Goal: Task Accomplishment & Management: Use online tool/utility

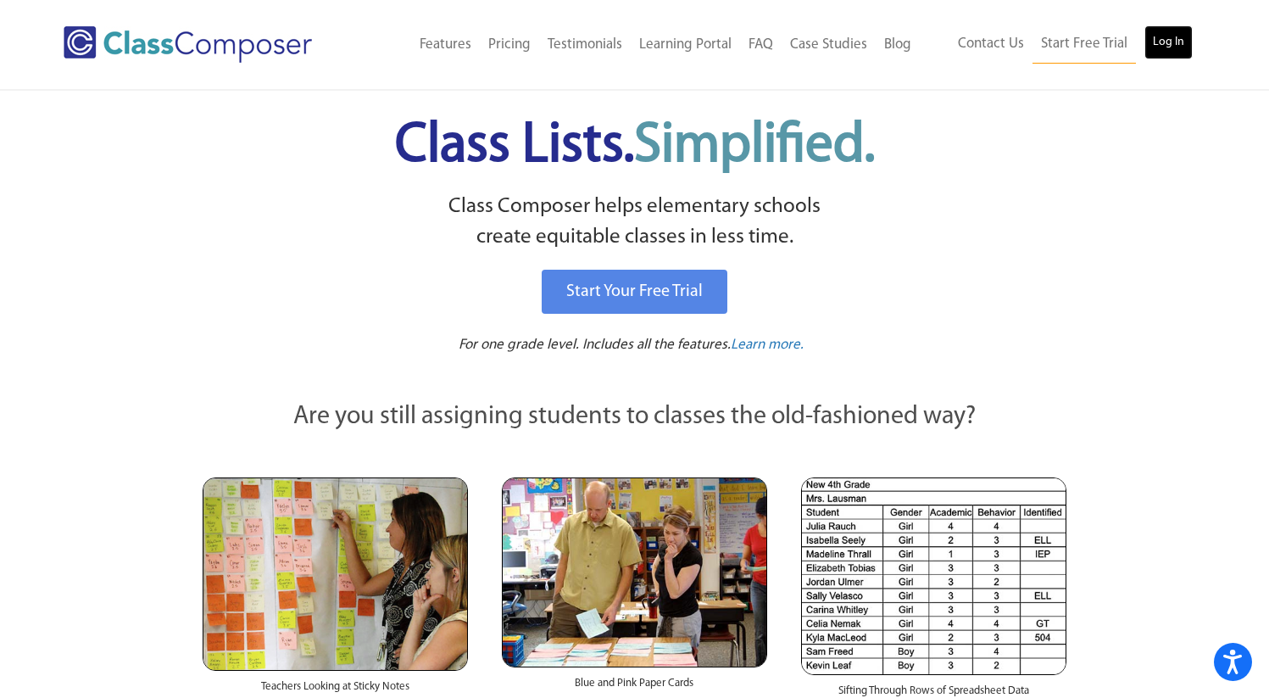
click at [1169, 39] on link "Log In" at bounding box center [1169, 42] width 48 height 34
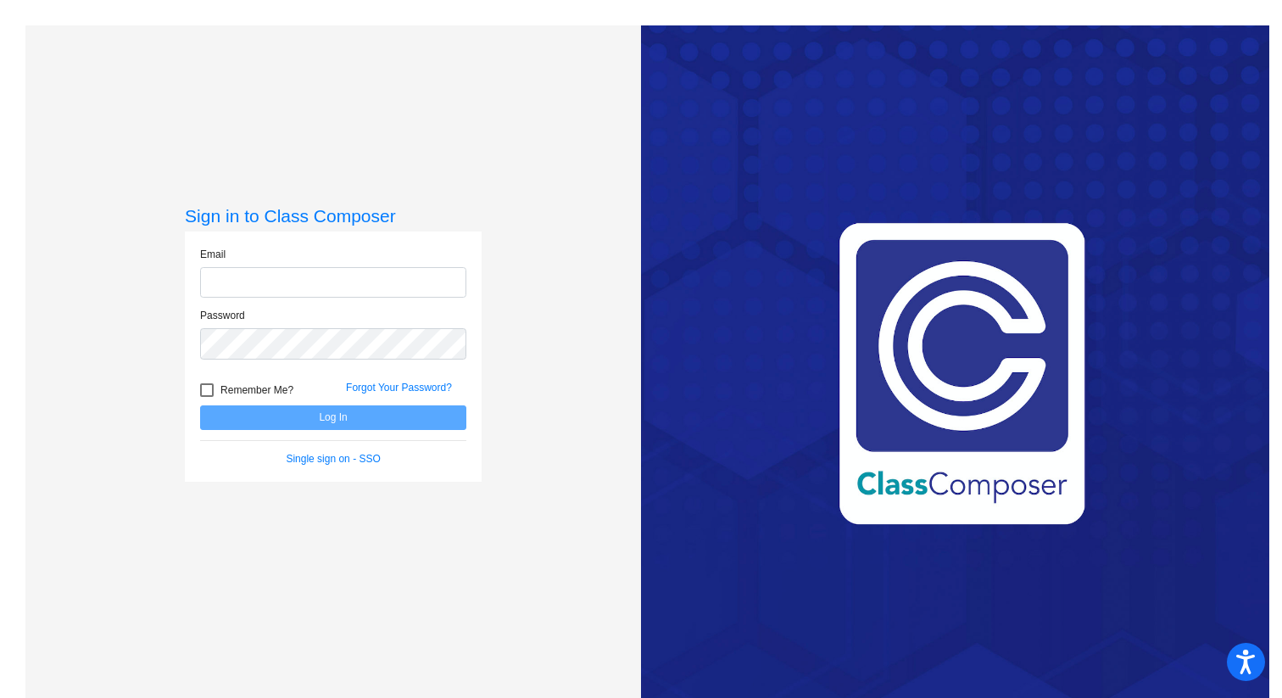
type input "bfrancis@uinta1.com"
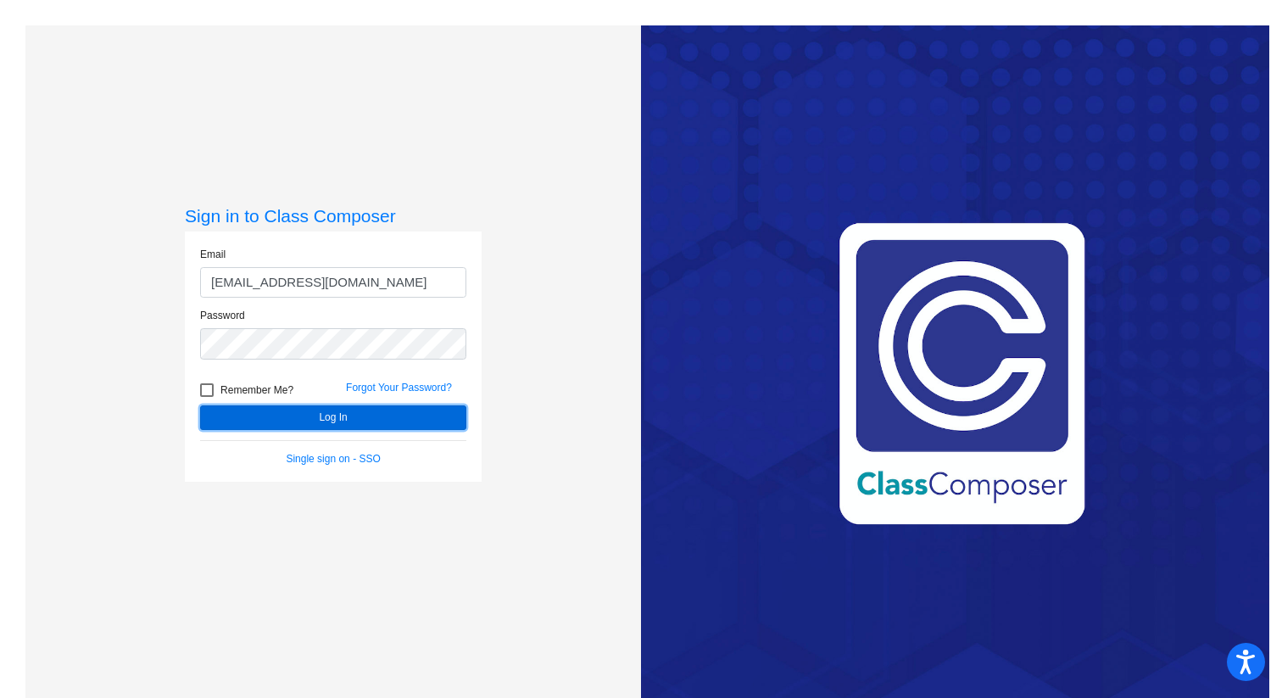
click at [322, 420] on button "Log In" at bounding box center [333, 417] width 266 height 25
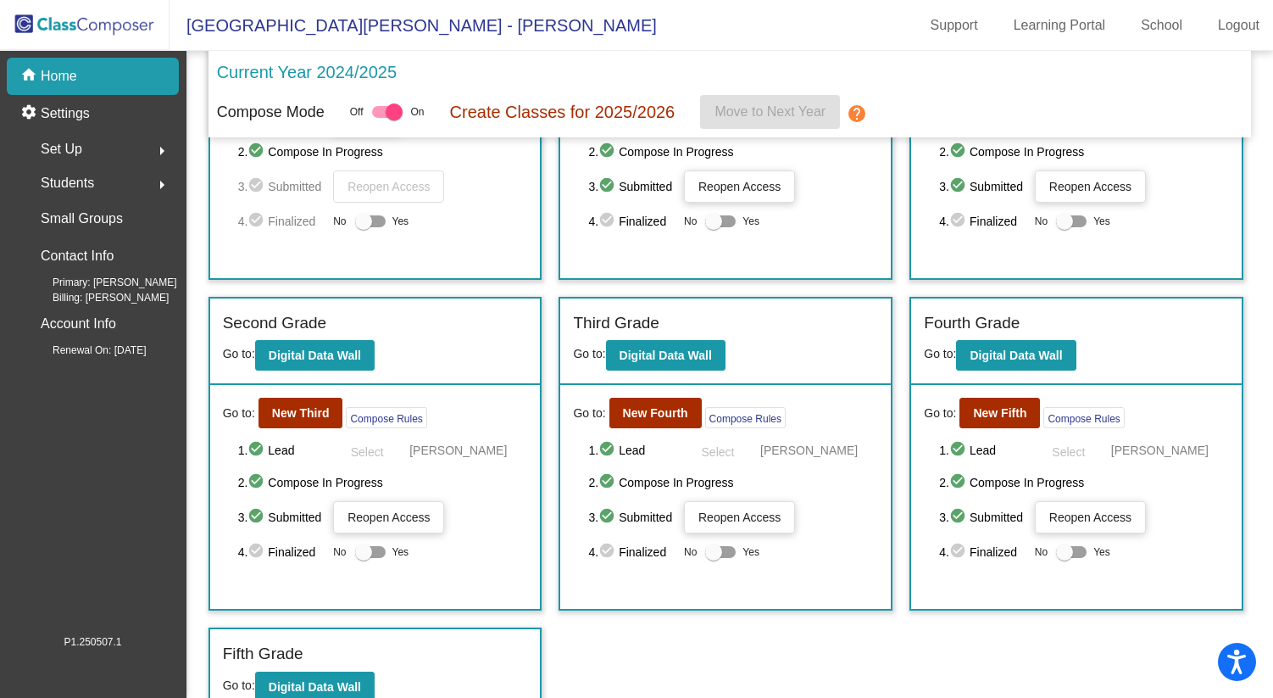
scroll to position [203, 0]
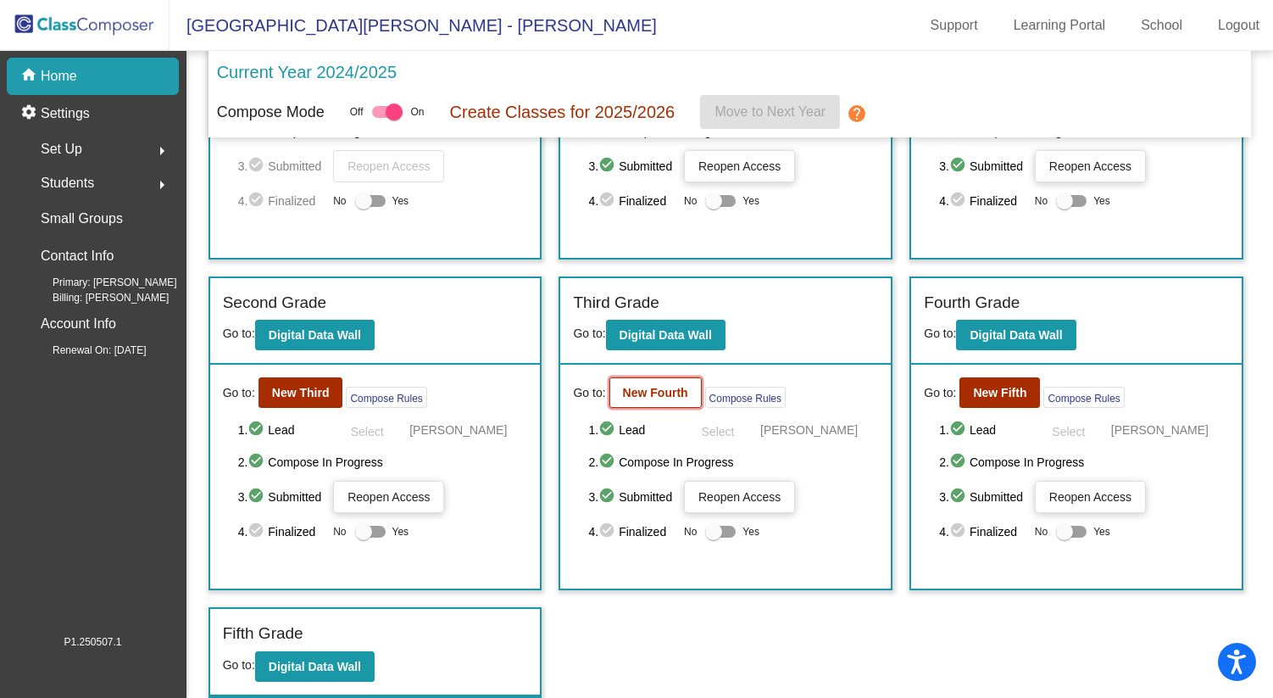
click at [659, 401] on button "New Fourth" at bounding box center [656, 392] width 92 height 31
